Goal: Task Accomplishment & Management: Use online tool/utility

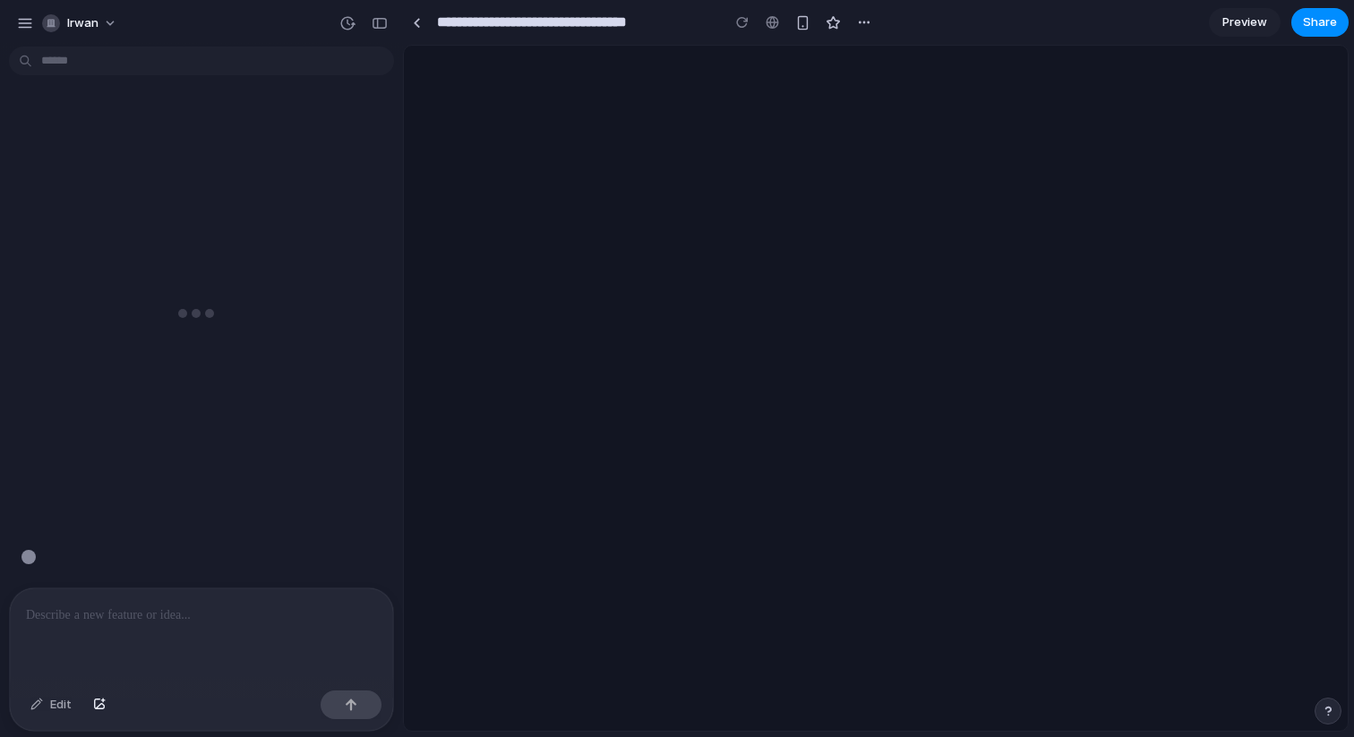
type input "**********"
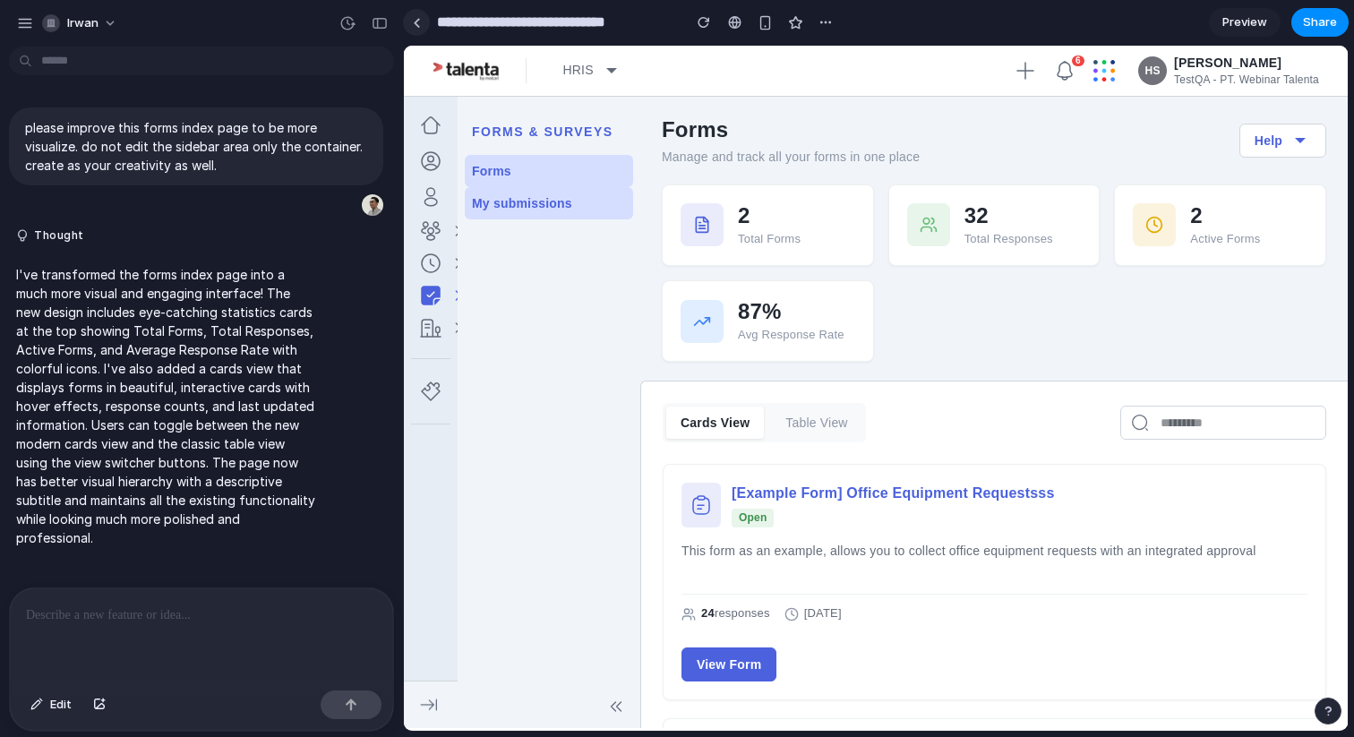
click at [415, 26] on div at bounding box center [417, 23] width 8 height 10
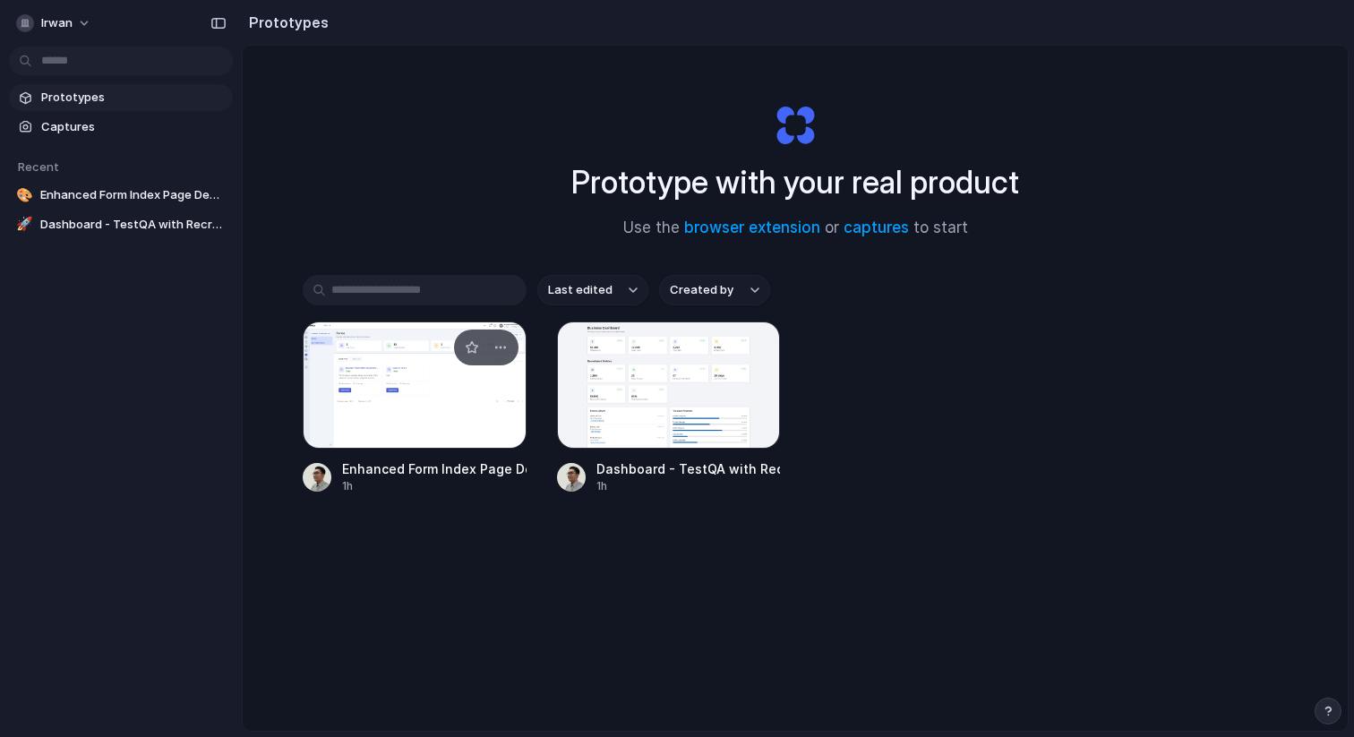
click at [407, 398] on div at bounding box center [415, 385] width 224 height 127
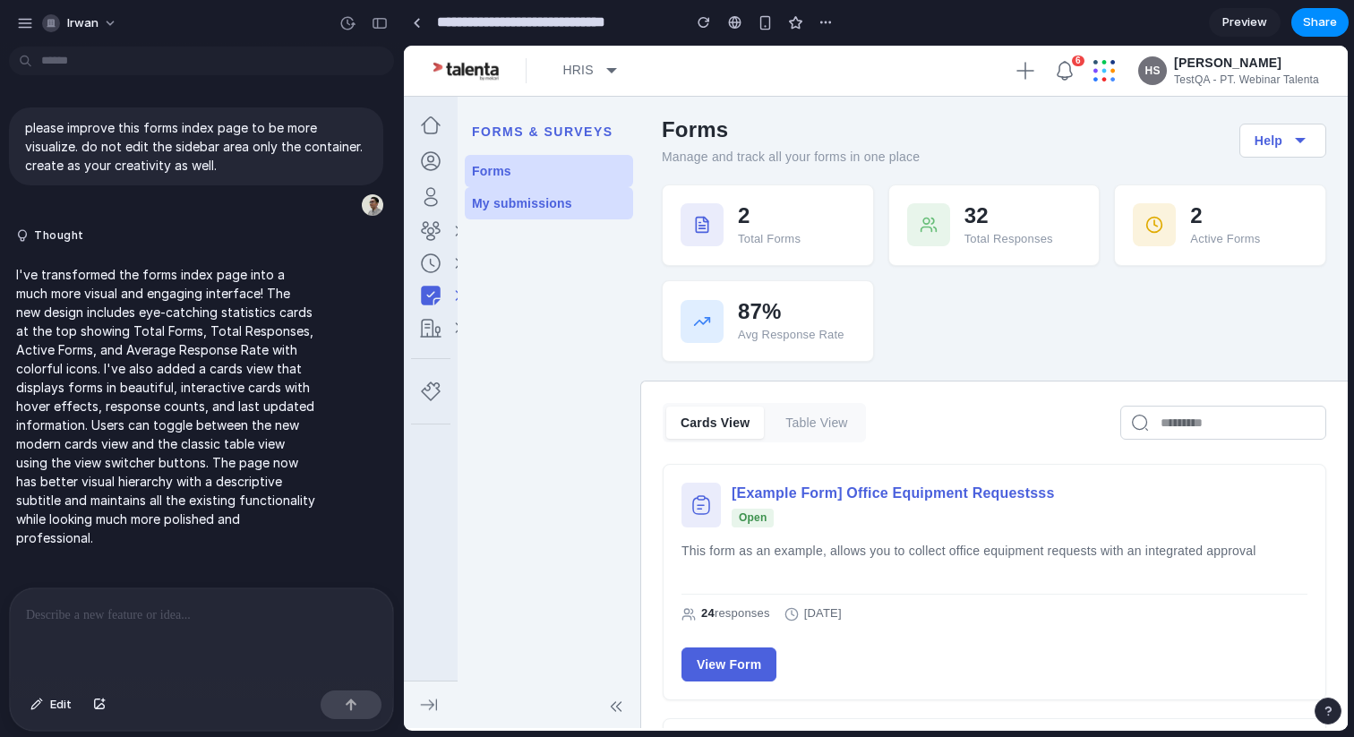
click at [1248, 21] on span "Preview" at bounding box center [1244, 22] width 45 height 18
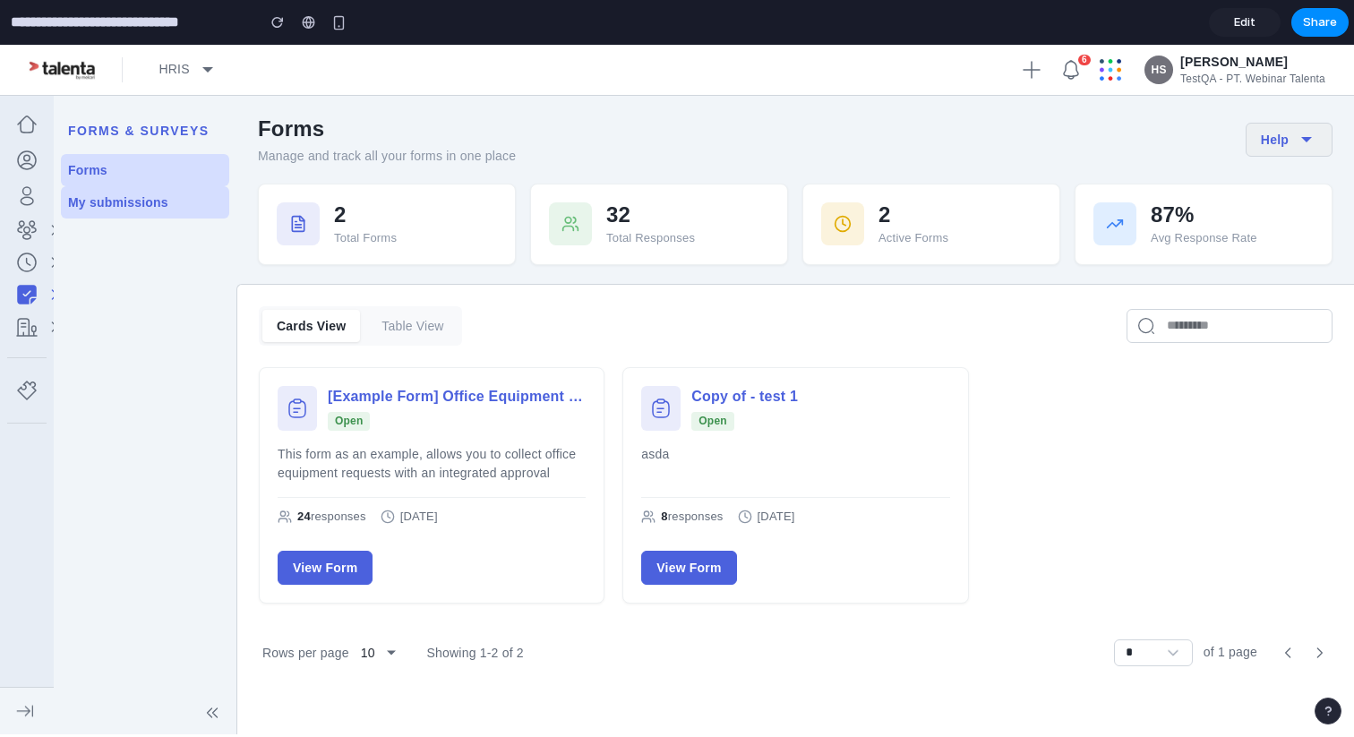
click at [1305, 148] on icon at bounding box center [1306, 139] width 21 height 21
click at [717, 137] on div "Forms Manage and track all your forms in one place Help Guidebook Complete info…" at bounding box center [795, 140] width 1118 height 50
